Goal: Complete application form

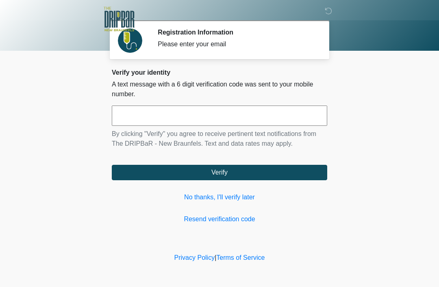
click at [278, 215] on link "Resend verification code" at bounding box center [219, 219] width 215 height 10
click at [201, 119] on input "text" at bounding box center [219, 116] width 215 height 20
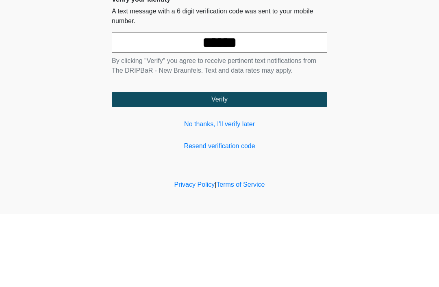
type input "******"
click at [275, 165] on button "Verify" at bounding box center [219, 172] width 215 height 15
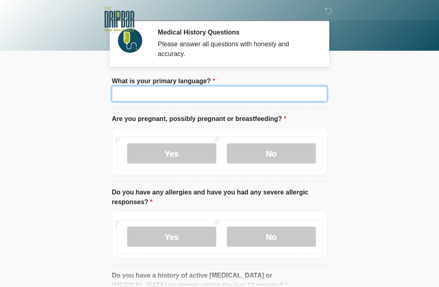
click at [249, 89] on input "What is your primary language?" at bounding box center [219, 93] width 215 height 15
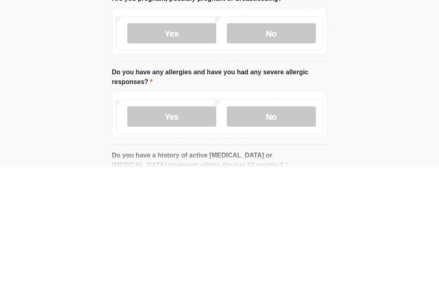
type input "*******"
click at [290, 143] on label "No" at bounding box center [271, 153] width 89 height 20
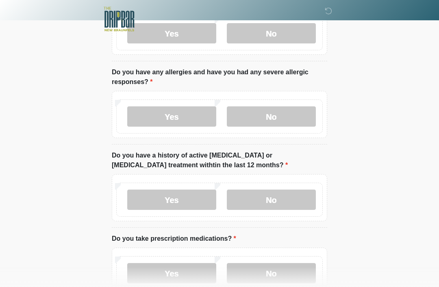
click at [275, 117] on label "No" at bounding box center [271, 116] width 89 height 20
click at [273, 197] on label "No" at bounding box center [271, 200] width 89 height 20
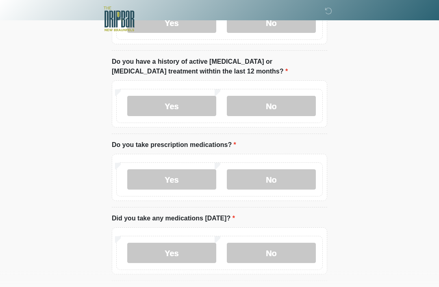
scroll to position [217, 0]
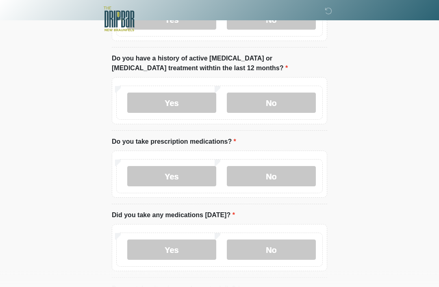
click at [266, 179] on label "No" at bounding box center [271, 177] width 89 height 20
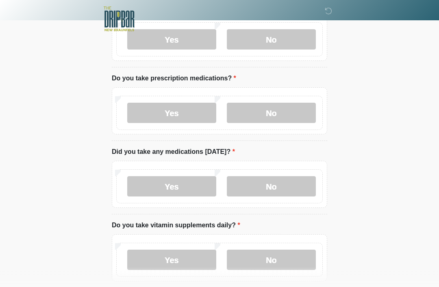
scroll to position [280, 0]
click at [273, 188] on label "No" at bounding box center [271, 187] width 89 height 20
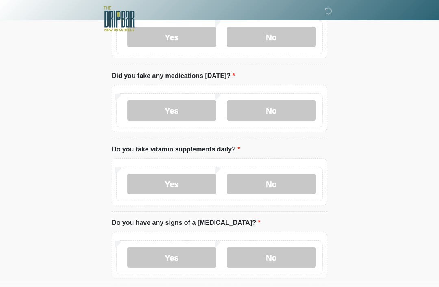
scroll to position [356, 0]
click at [279, 185] on label "No" at bounding box center [271, 185] width 89 height 20
click at [272, 259] on label "No" at bounding box center [271, 258] width 89 height 20
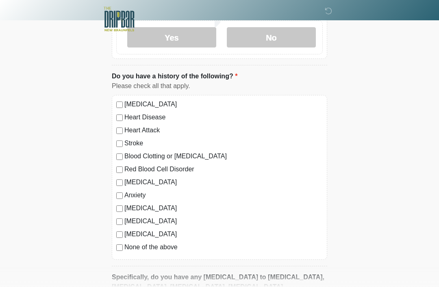
scroll to position [576, 0]
click at [149, 287] on label "Specifically, do you have any allergies to Toradol, Zofran, Ibuprofen, Aleve, A…" at bounding box center [219, 287] width 215 height 29
click at [125, 243] on label "None of the above" at bounding box center [223, 248] width 198 height 10
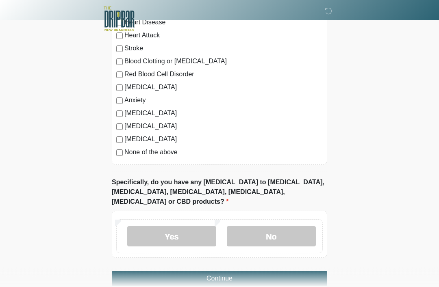
scroll to position [671, 0]
click at [275, 227] on label "No" at bounding box center [271, 237] width 89 height 20
click at [256, 271] on button "Continue" at bounding box center [219, 278] width 215 height 15
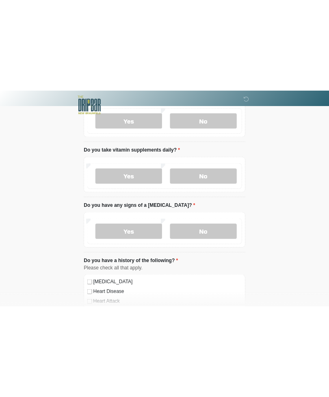
scroll to position [0, 0]
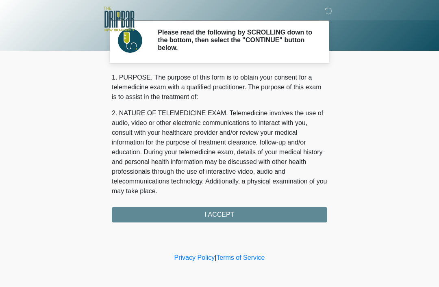
click at [249, 211] on div "1. PURPOSE. The purpose of this form is to obtain your consent for a telemedici…" at bounding box center [219, 148] width 215 height 150
click at [252, 214] on div "1. PURPOSE. The purpose of this form is to obtain your consent for a telemedici…" at bounding box center [219, 148] width 215 height 150
click at [235, 213] on div "1. PURPOSE. The purpose of this form is to obtain your consent for a telemedici…" at bounding box center [219, 148] width 215 height 150
click at [240, 216] on div "1. PURPOSE. The purpose of this form is to obtain your consent for a telemedici…" at bounding box center [219, 148] width 215 height 150
click at [224, 214] on div "1. PURPOSE. The purpose of this form is to obtain your consent for a telemedici…" at bounding box center [219, 148] width 215 height 150
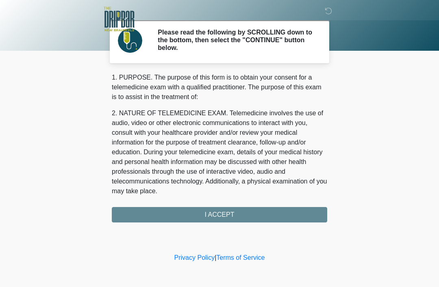
click at [225, 211] on div "1. PURPOSE. The purpose of this form is to obtain your consent for a telemedici…" at bounding box center [219, 148] width 215 height 150
click at [223, 218] on div "1. PURPOSE. The purpose of this form is to obtain your consent for a telemedici…" at bounding box center [219, 148] width 215 height 150
click at [223, 215] on div "1. PURPOSE. The purpose of this form is to obtain your consent for a telemedici…" at bounding box center [219, 148] width 215 height 150
click at [265, 210] on div "1. PURPOSE. The purpose of this form is to obtain your consent for a telemedici…" at bounding box center [219, 148] width 215 height 150
click at [219, 218] on div "1. PURPOSE. The purpose of this form is to obtain your consent for a telemedici…" at bounding box center [219, 148] width 215 height 150
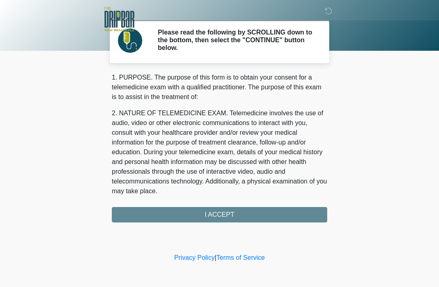
click at [223, 212] on div "1. PURPOSE. The purpose of this form is to obtain your consent for a telemedici…" at bounding box center [219, 148] width 215 height 150
click at [327, 12] on icon at bounding box center [328, 10] width 7 height 7
click at [265, 216] on div "1. PURPOSE. The purpose of this form is to obtain your consent for a telemedici…" at bounding box center [219, 148] width 215 height 150
click at [243, 213] on div "1. PURPOSE. The purpose of this form is to obtain your consent for a telemedici…" at bounding box center [219, 148] width 215 height 150
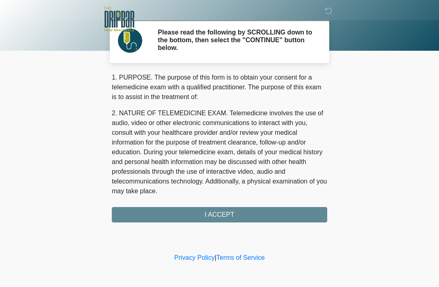
click at [237, 213] on div "1. PURPOSE. The purpose of this form is to obtain your consent for a telemedici…" at bounding box center [219, 148] width 215 height 150
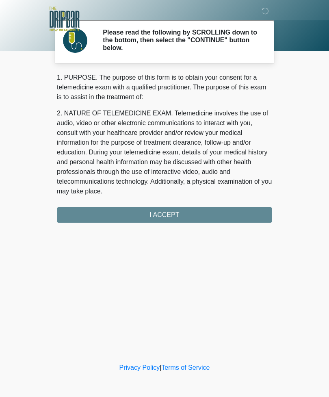
click at [198, 216] on div "1. PURPOSE. The purpose of this form is to obtain your consent for a telemedici…" at bounding box center [164, 148] width 215 height 150
click at [178, 214] on div "1. PURPOSE. The purpose of this form is to obtain your consent for a telemedici…" at bounding box center [164, 148] width 215 height 150
click at [180, 212] on div "1. PURPOSE. The purpose of this form is to obtain your consent for a telemedici…" at bounding box center [164, 148] width 215 height 150
click at [177, 214] on div "1. PURPOSE. The purpose of this form is to obtain your consent for a telemedici…" at bounding box center [164, 148] width 215 height 150
click at [170, 215] on div "1. PURPOSE. The purpose of this form is to obtain your consent for a telemedici…" at bounding box center [164, 148] width 215 height 150
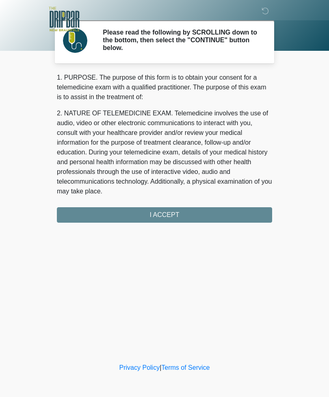
click at [176, 214] on div "1. PURPOSE. The purpose of this form is to obtain your consent for a telemedici…" at bounding box center [164, 148] width 215 height 150
click at [192, 212] on div "1. PURPOSE. The purpose of this form is to obtain your consent for a telemedici…" at bounding box center [164, 148] width 215 height 150
click at [195, 210] on div "1. PURPOSE. The purpose of this form is to obtain your consent for a telemedici…" at bounding box center [164, 148] width 215 height 150
click at [159, 216] on div "1. PURPOSE. The purpose of this form is to obtain your consent for a telemedici…" at bounding box center [164, 148] width 215 height 150
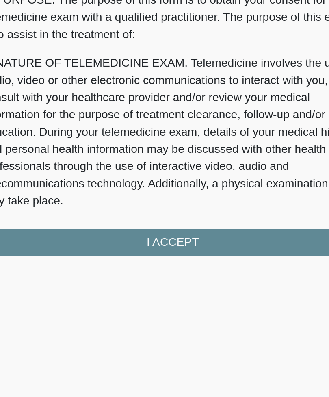
click at [104, 135] on div "1. PURPOSE. The purpose of this form is to obtain your consent for a telemedici…" at bounding box center [164, 148] width 215 height 150
click at [101, 139] on div "1. PURPOSE. The purpose of this form is to obtain your consent for a telemedici…" at bounding box center [164, 148] width 215 height 150
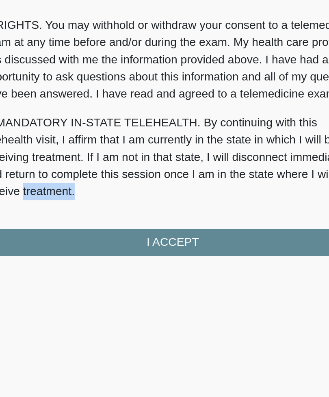
scroll to position [356, 0]
click at [108, 207] on button "I ACCEPT" at bounding box center [164, 214] width 215 height 15
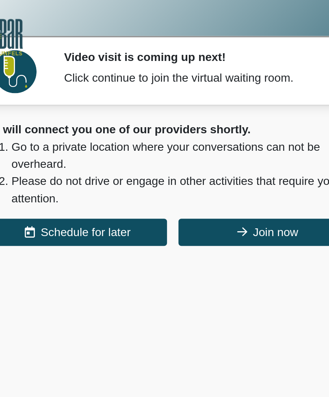
click at [168, 131] on button "Join now" at bounding box center [218, 131] width 101 height 15
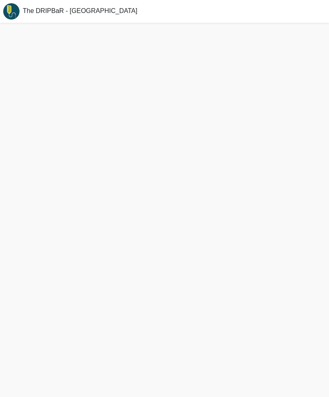
scroll to position [2, 0]
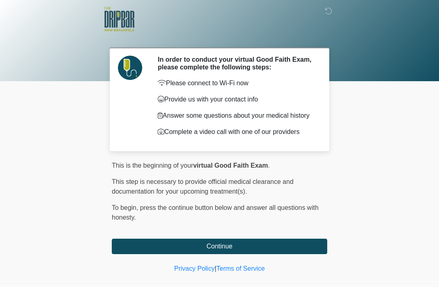
click at [312, 242] on button "Continue" at bounding box center [219, 246] width 215 height 15
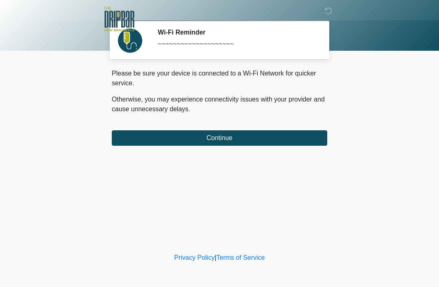
click at [296, 132] on button "Continue" at bounding box center [219, 137] width 215 height 15
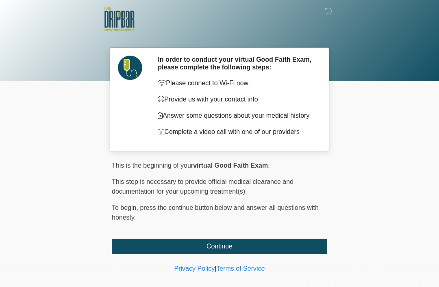
click at [303, 249] on button "Continue" at bounding box center [219, 246] width 215 height 15
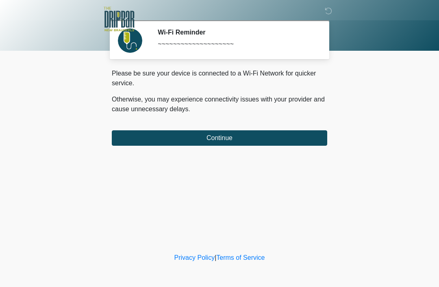
click at [302, 132] on button "Continue" at bounding box center [219, 137] width 215 height 15
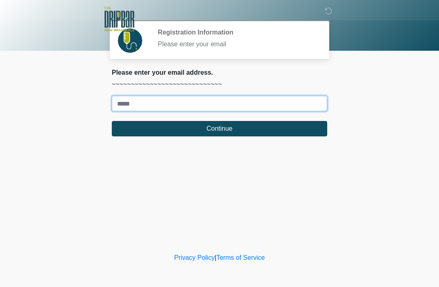
click at [296, 108] on input "Where should we email your treatment plan?" at bounding box center [219, 103] width 215 height 15
type input "**********"
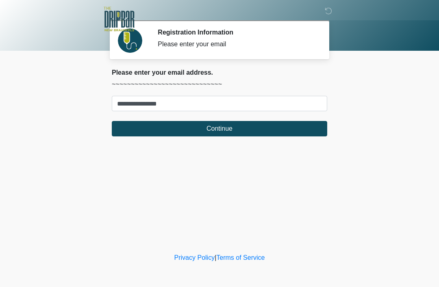
click at [140, 128] on button "Continue" at bounding box center [219, 128] width 215 height 15
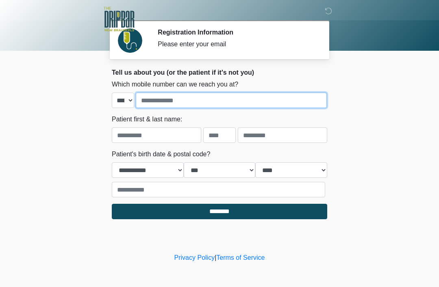
click at [268, 107] on input "tel" at bounding box center [231, 100] width 191 height 15
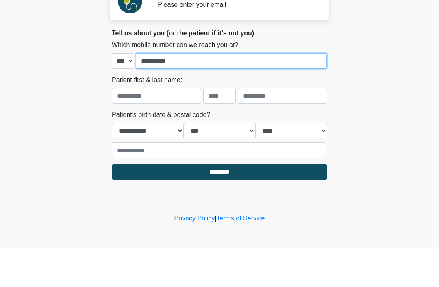
type input "**********"
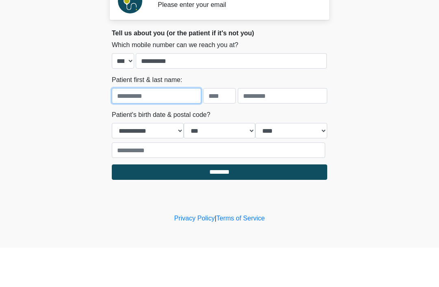
click at [169, 128] on input "text" at bounding box center [156, 135] width 89 height 15
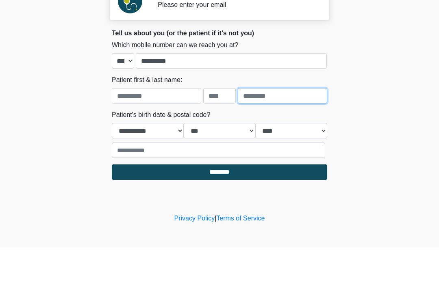
click at [279, 128] on input "text" at bounding box center [282, 135] width 89 height 15
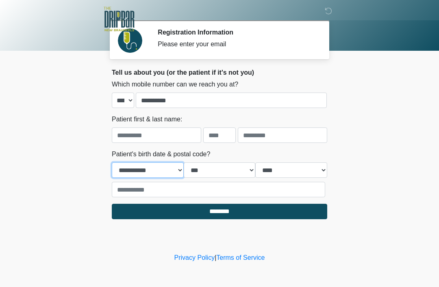
click at [165, 169] on select "**********" at bounding box center [148, 169] width 72 height 15
select select "**"
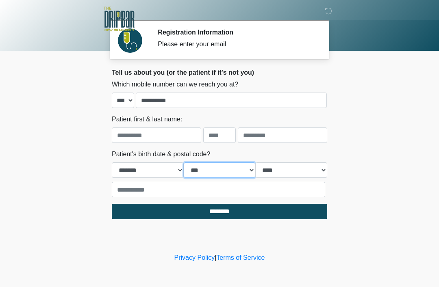
click at [238, 167] on select "*** * * * * * * * * * ** ** ** ** ** ** ** ** ** ** ** ** ** ** ** ** ** ** ** …" at bounding box center [220, 169] width 72 height 15
select select "**"
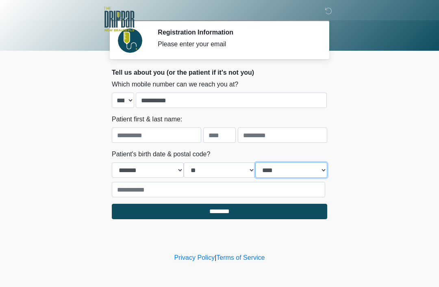
click at [301, 168] on select "**** **** **** **** **** **** **** **** **** **** **** **** **** **** **** ****…" at bounding box center [291, 169] width 72 height 15
select select "****"
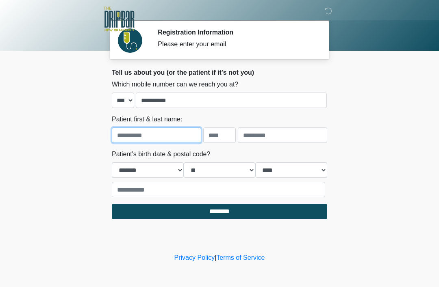
click at [169, 130] on input "text" at bounding box center [156, 135] width 89 height 15
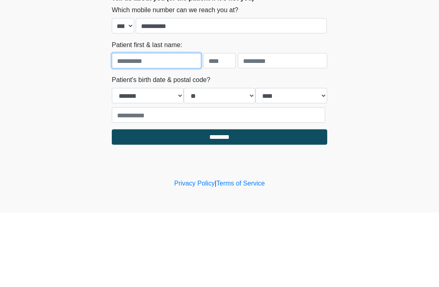
type input "*"
type input "*******"
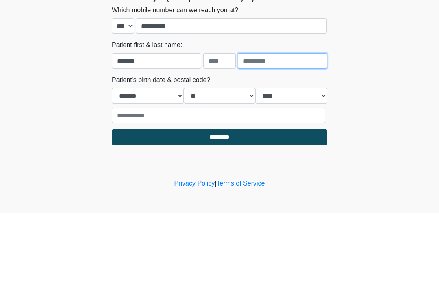
click at [299, 128] on input "text" at bounding box center [282, 135] width 89 height 15
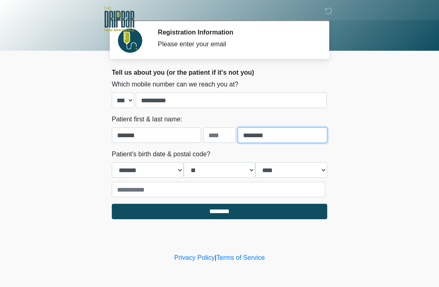
type input "********"
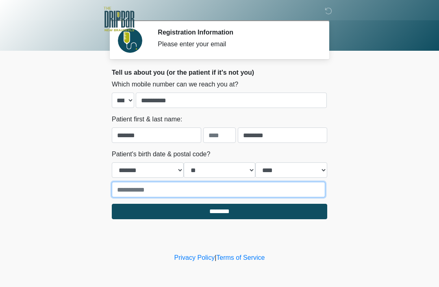
click at [245, 190] on input "text" at bounding box center [218, 189] width 213 height 15
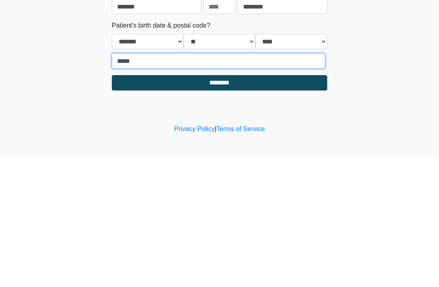
type input "*****"
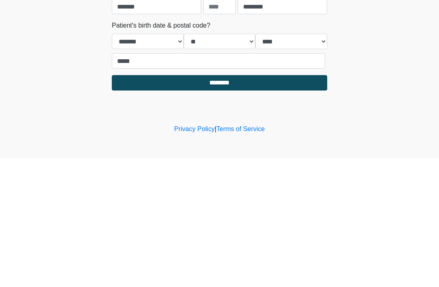
click at [264, 204] on input "********" at bounding box center [219, 211] width 215 height 15
